Goal: Transaction & Acquisition: Purchase product/service

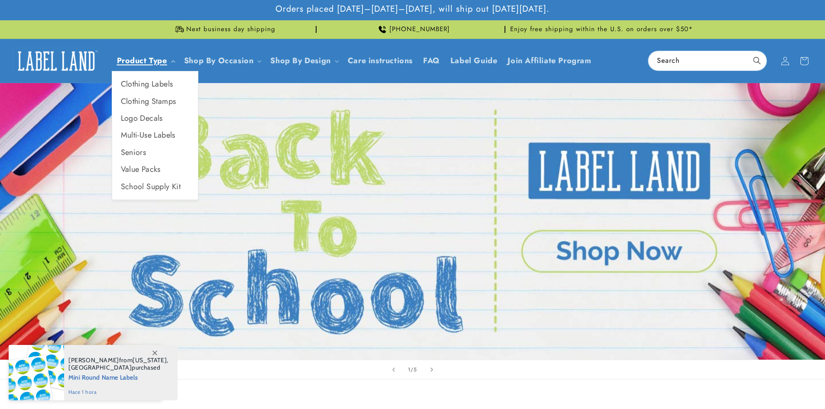
click at [155, 64] on link "Product Type" at bounding box center [142, 60] width 50 height 11
click at [177, 90] on link "Clothing Labels" at bounding box center [155, 84] width 86 height 17
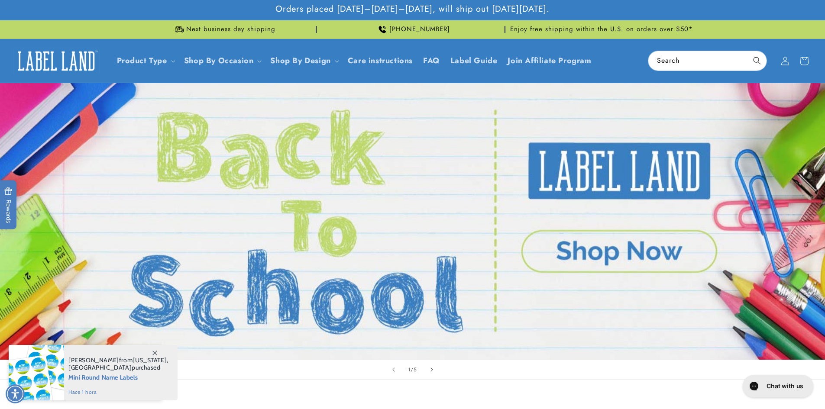
scroll to position [71, 0]
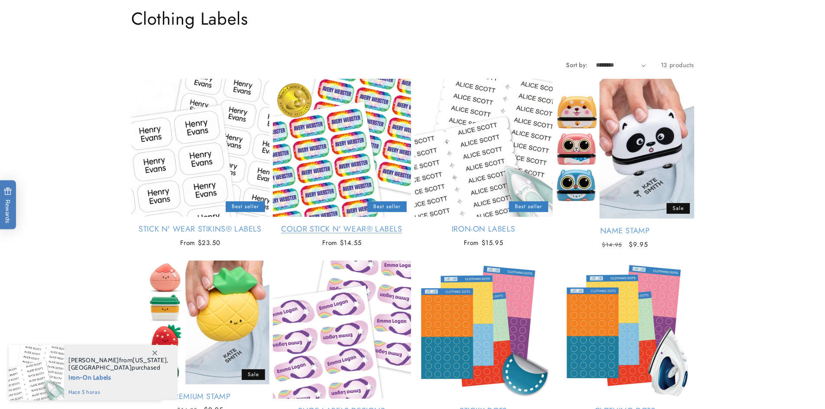
click at [330, 224] on link "Color Stick N' Wear® Labels" at bounding box center [342, 229] width 138 height 10
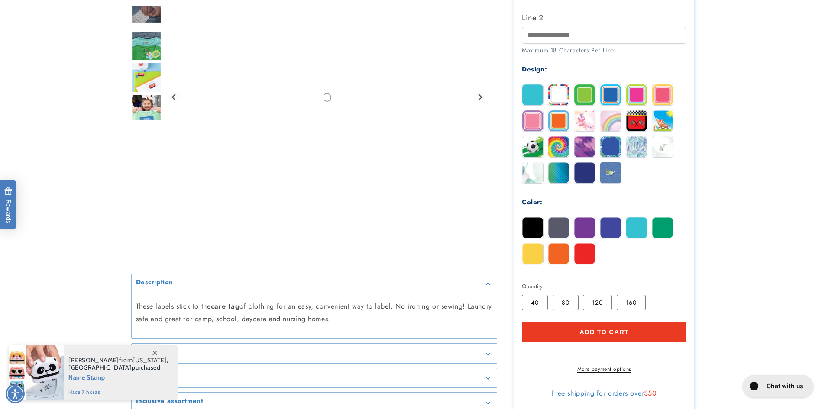
scroll to position [380, 0]
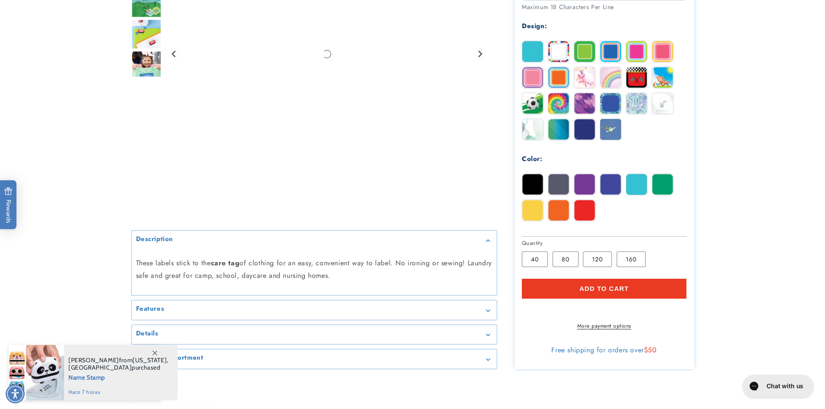
click at [610, 330] on link "More payment options" at bounding box center [604, 326] width 165 height 8
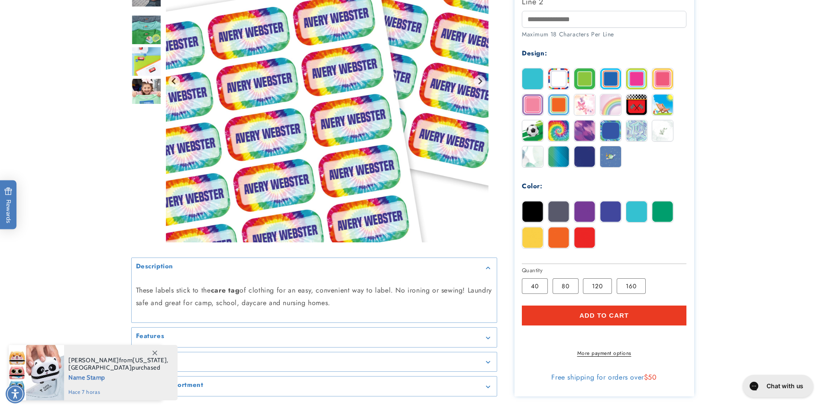
scroll to position [261, 0]
